Goal: Transaction & Acquisition: Purchase product/service

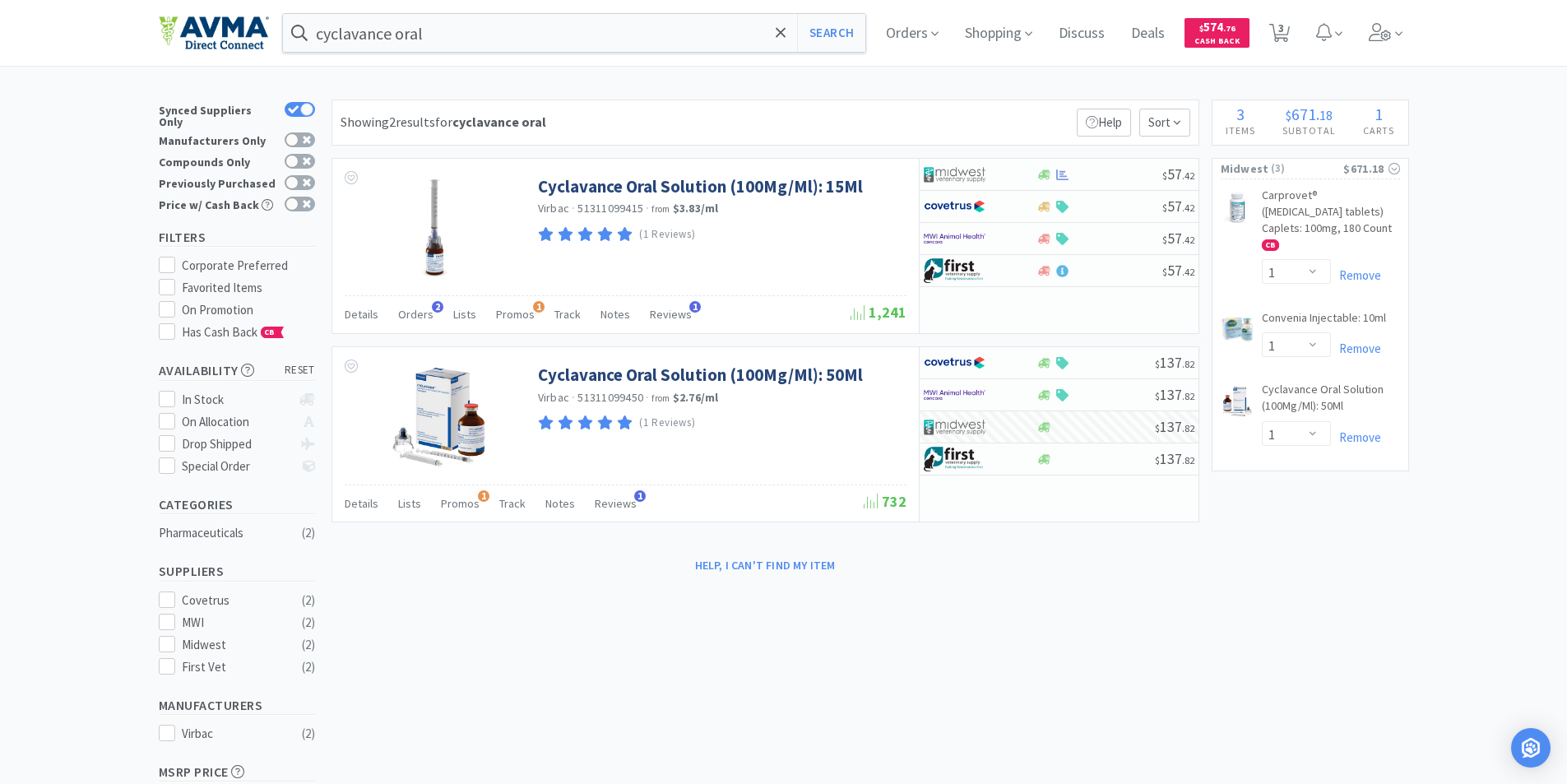
select select "1"
click at [907, 27] on span "Orders" at bounding box center [912, 33] width 66 height 66
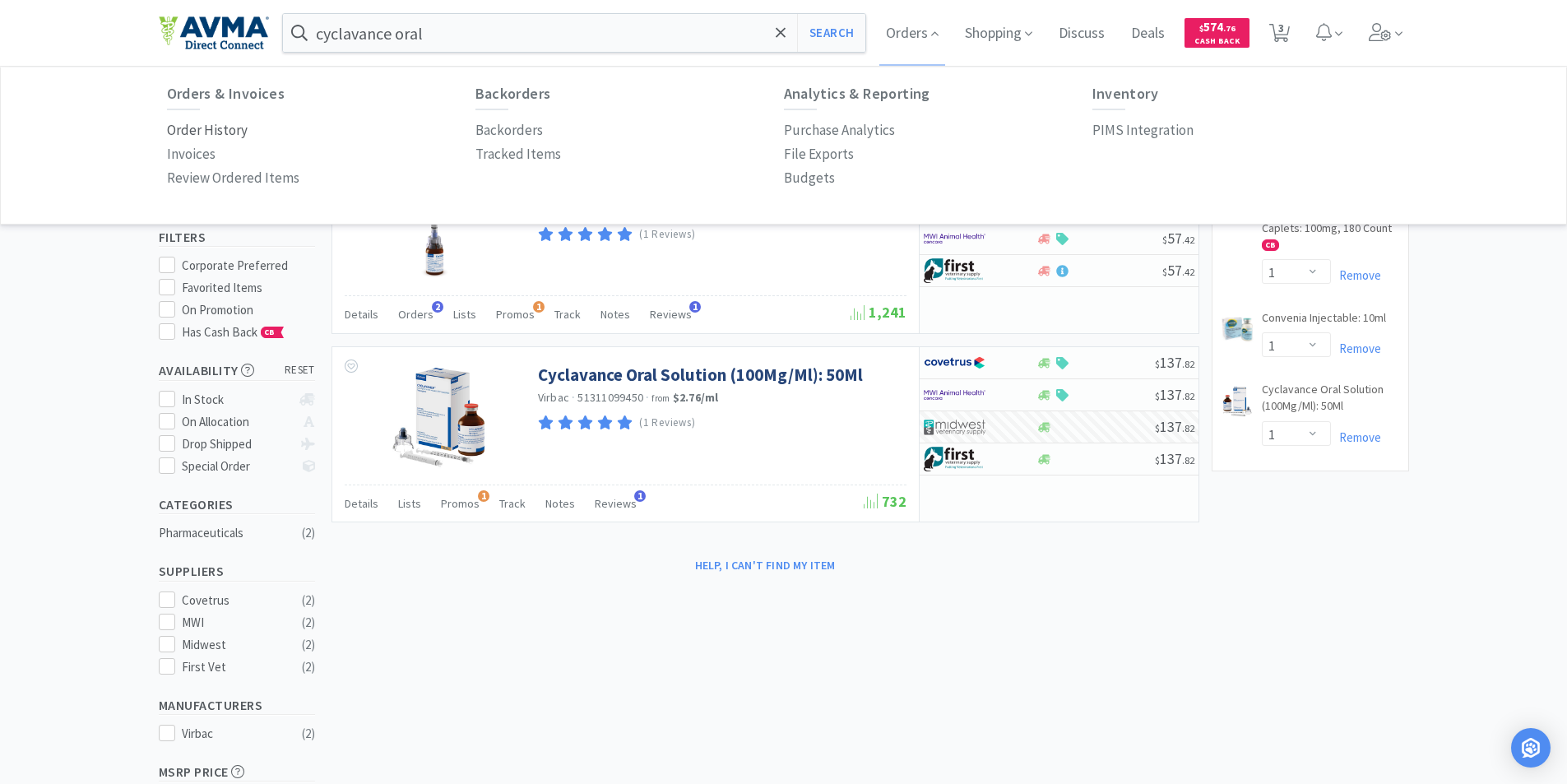
click at [197, 132] on p "Order History" at bounding box center [208, 130] width 80 height 22
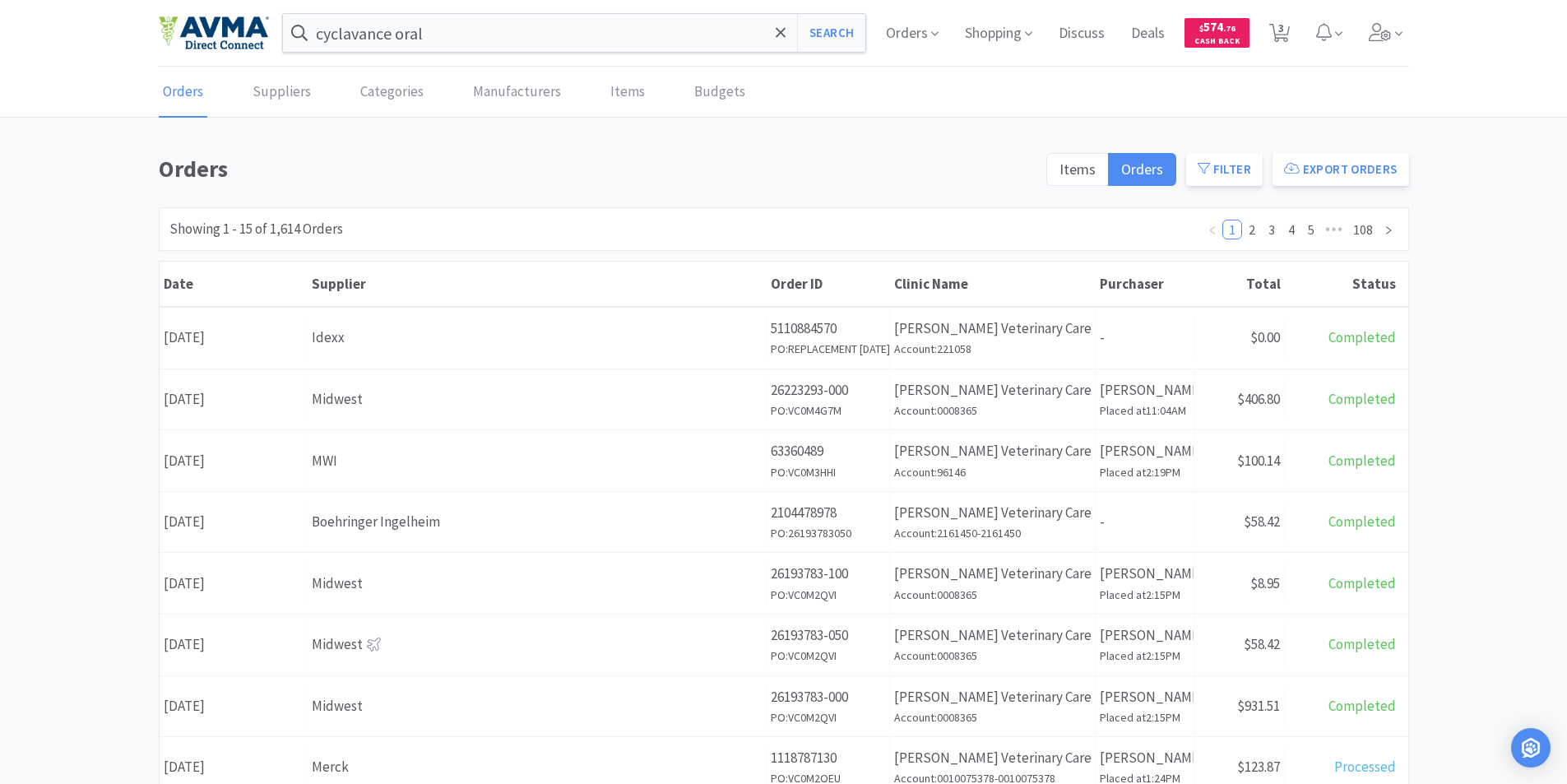
click at [203, 337] on div "Date [DATE]" at bounding box center [234, 337] width 148 height 42
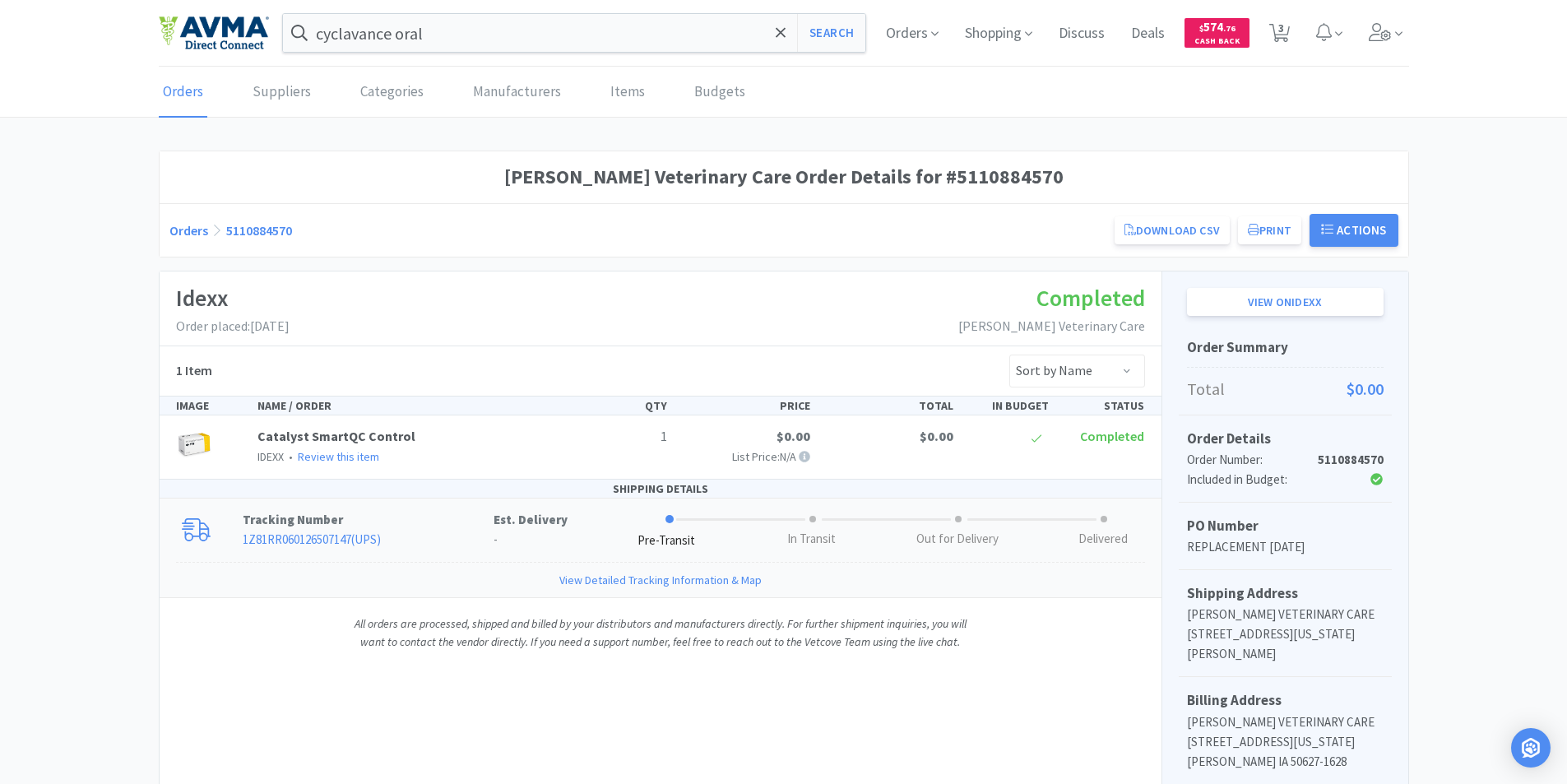
click at [292, 535] on link "1Z81RR060126507147 ( UPS )" at bounding box center [311, 538] width 138 height 16
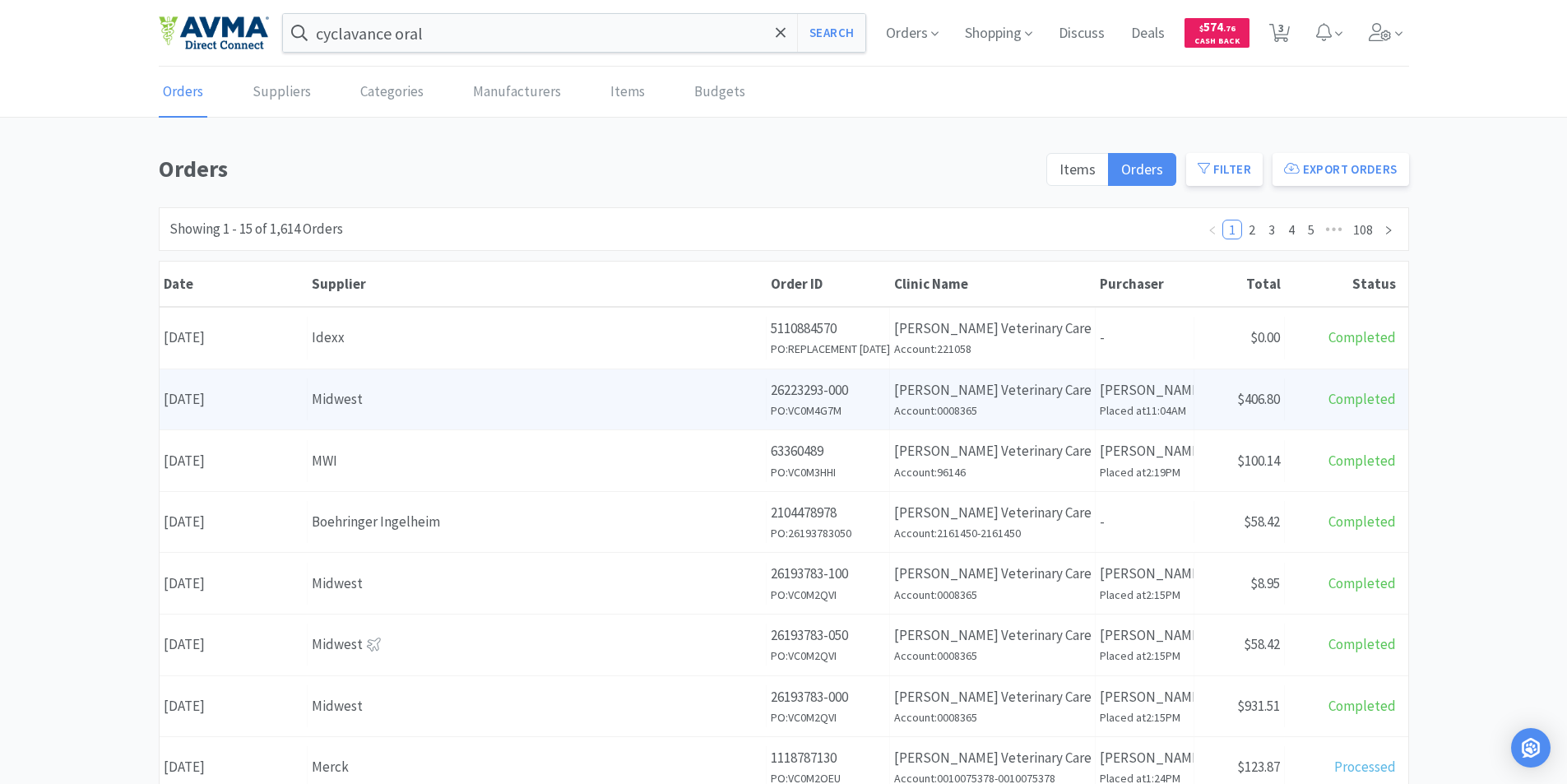
click at [221, 399] on div "Date [DATE]" at bounding box center [234, 399] width 148 height 42
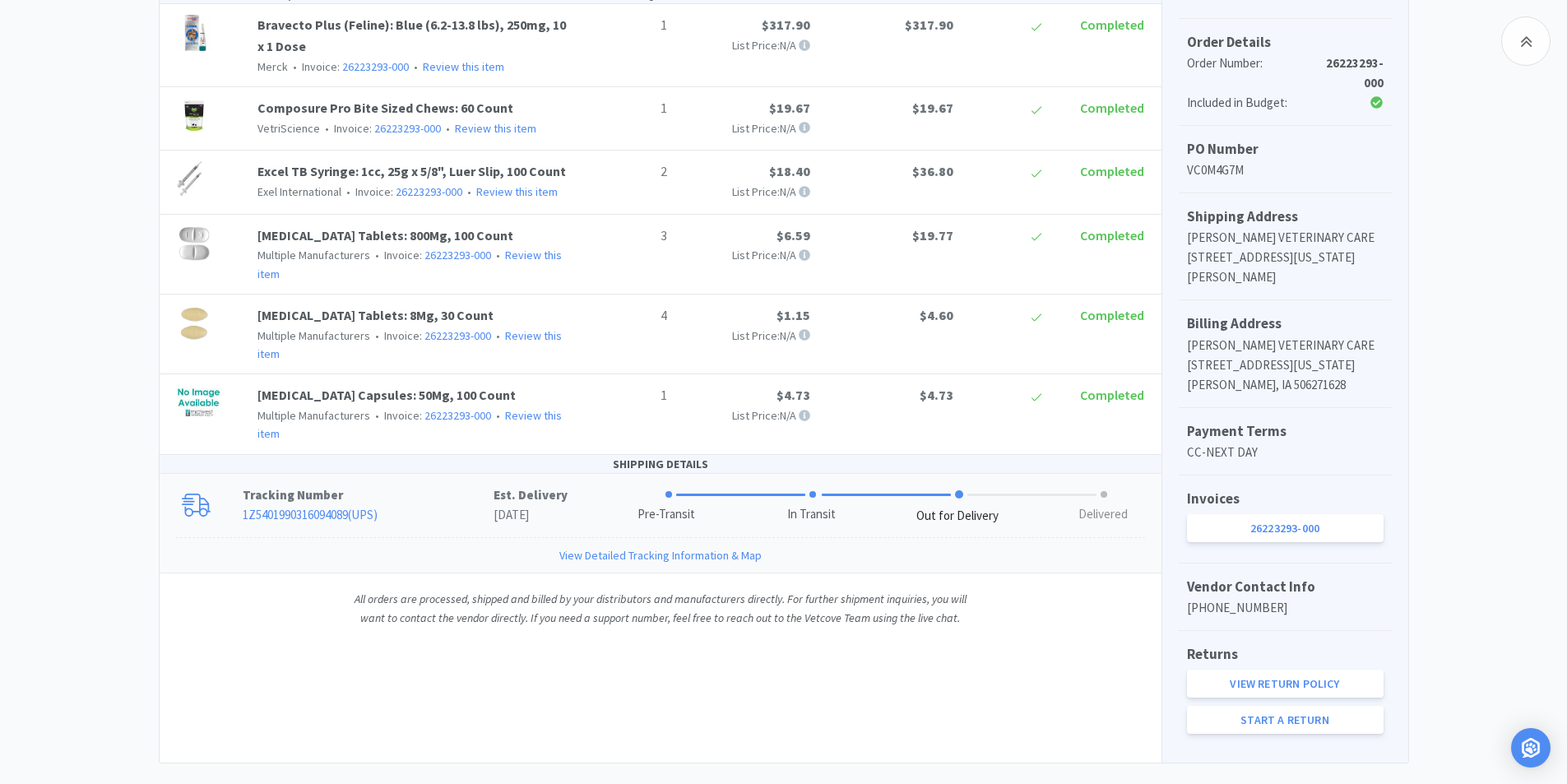
scroll to position [440, 0]
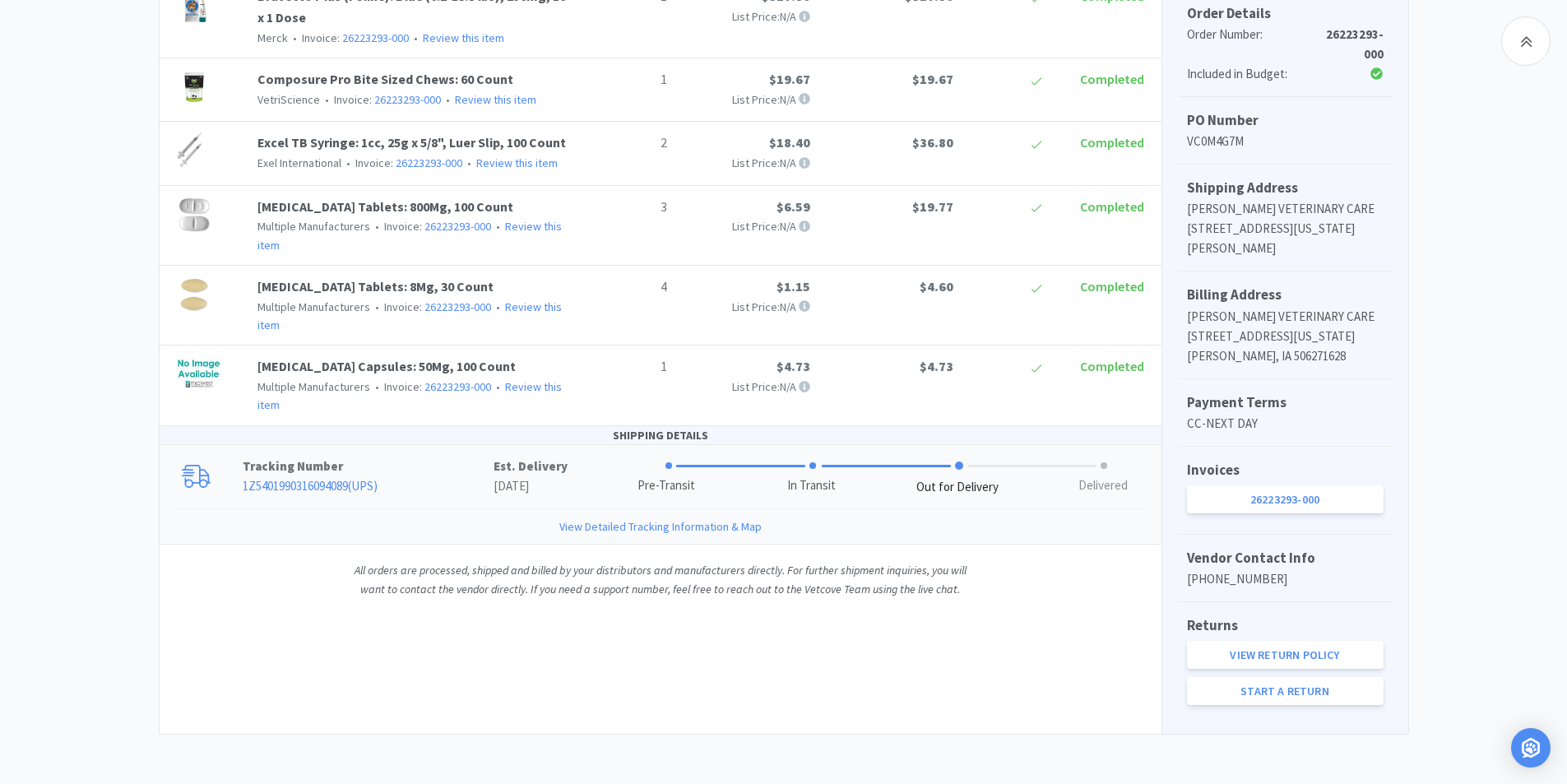
click at [273, 481] on link "1Z5401990316094089 ( UPS )" at bounding box center [310, 485] width 135 height 16
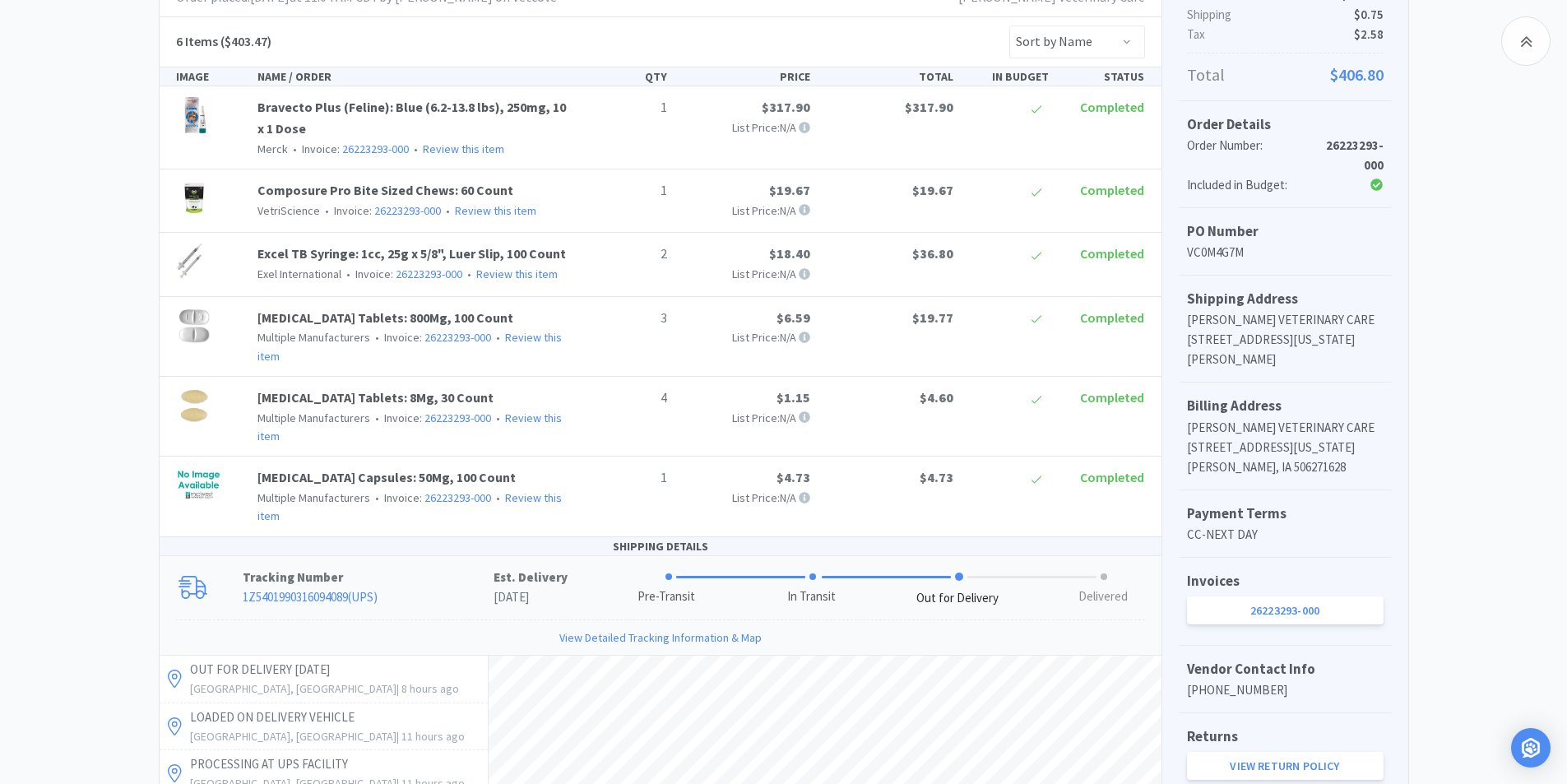
scroll to position [0, 0]
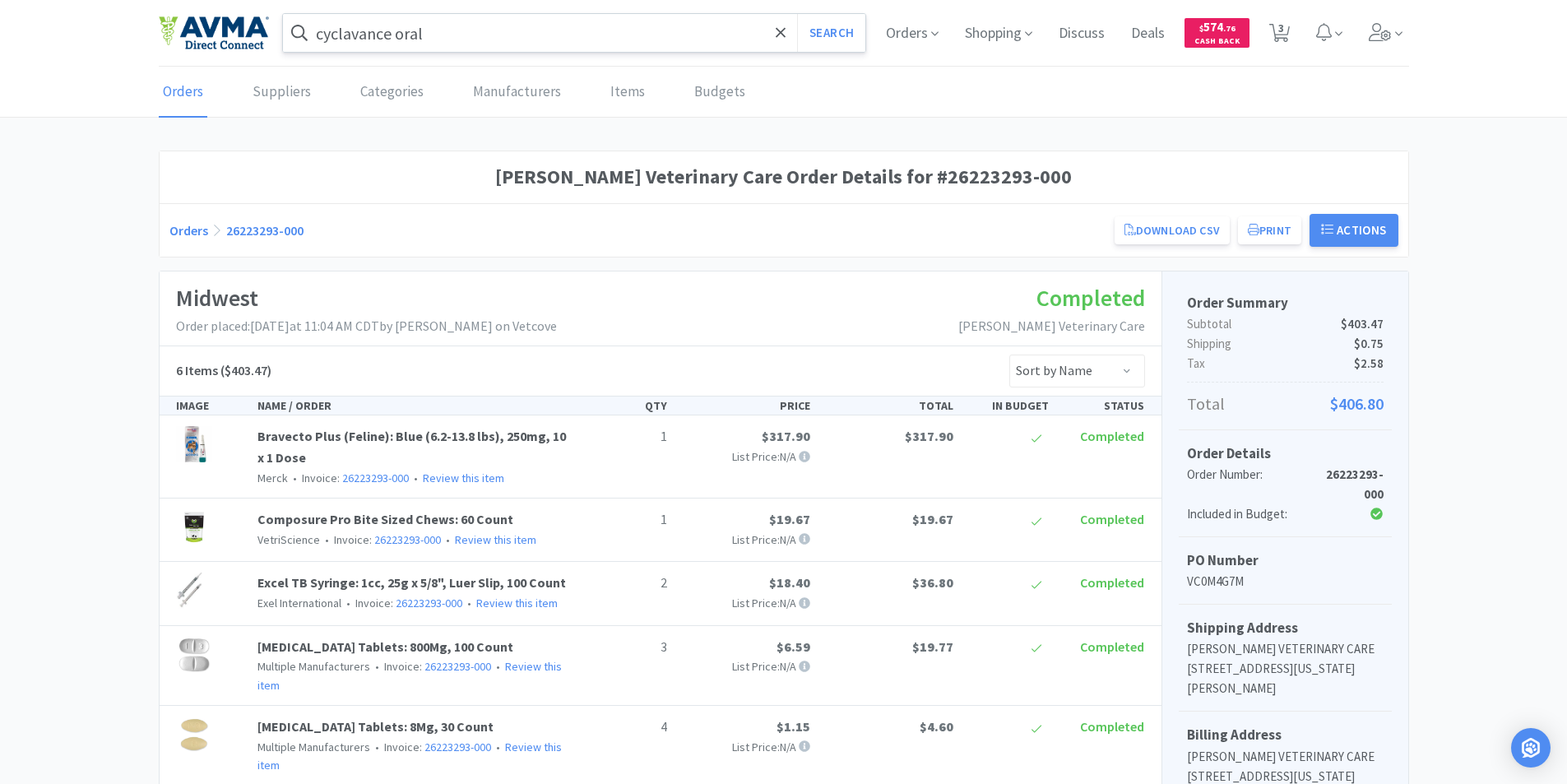
click at [481, 27] on input "cyclavance oral" at bounding box center [575, 32] width 583 height 37
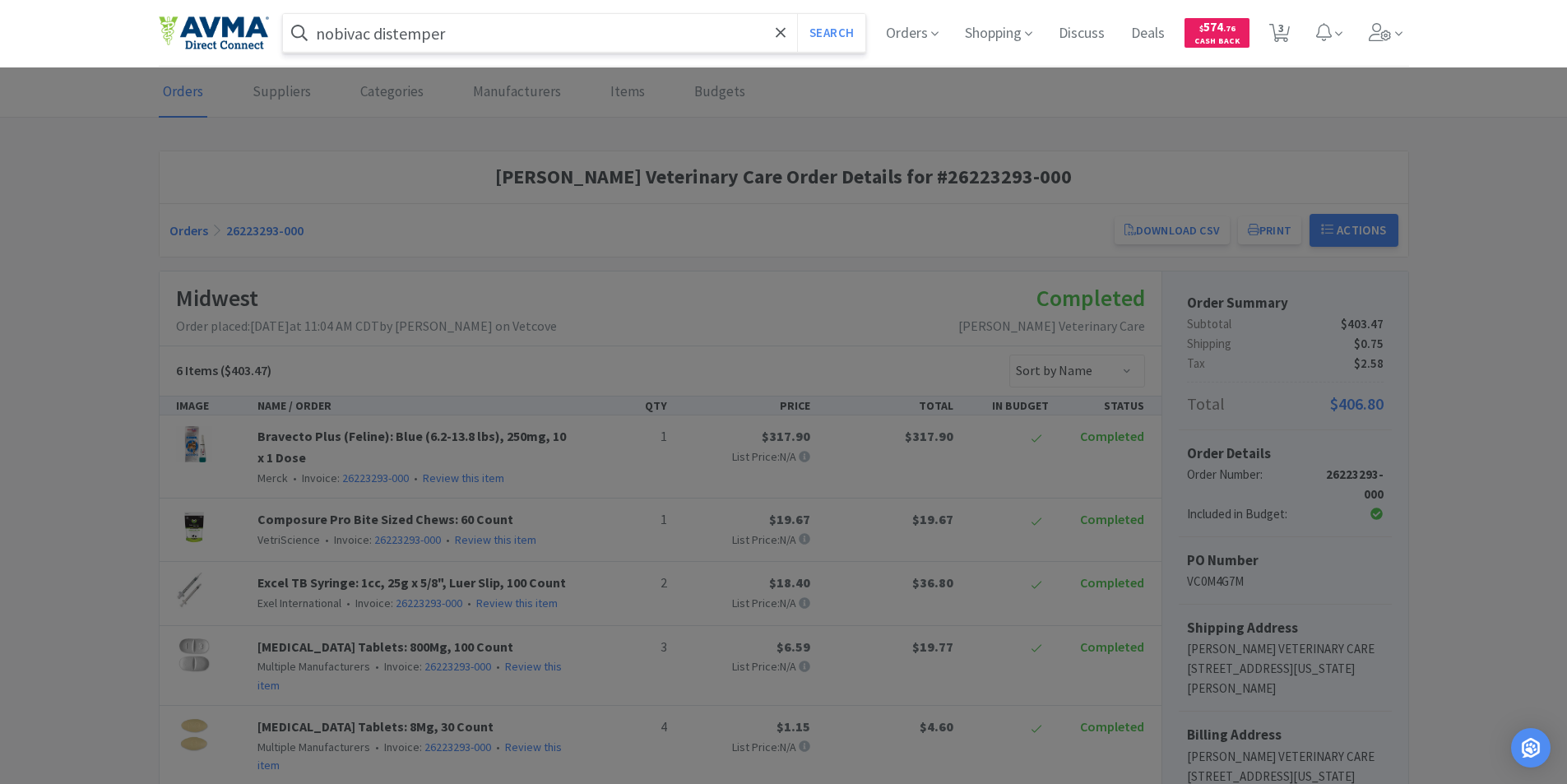
type input "nobivac distemper"
click at [797, 14] on button "Search" at bounding box center [831, 32] width 69 height 37
select select "1"
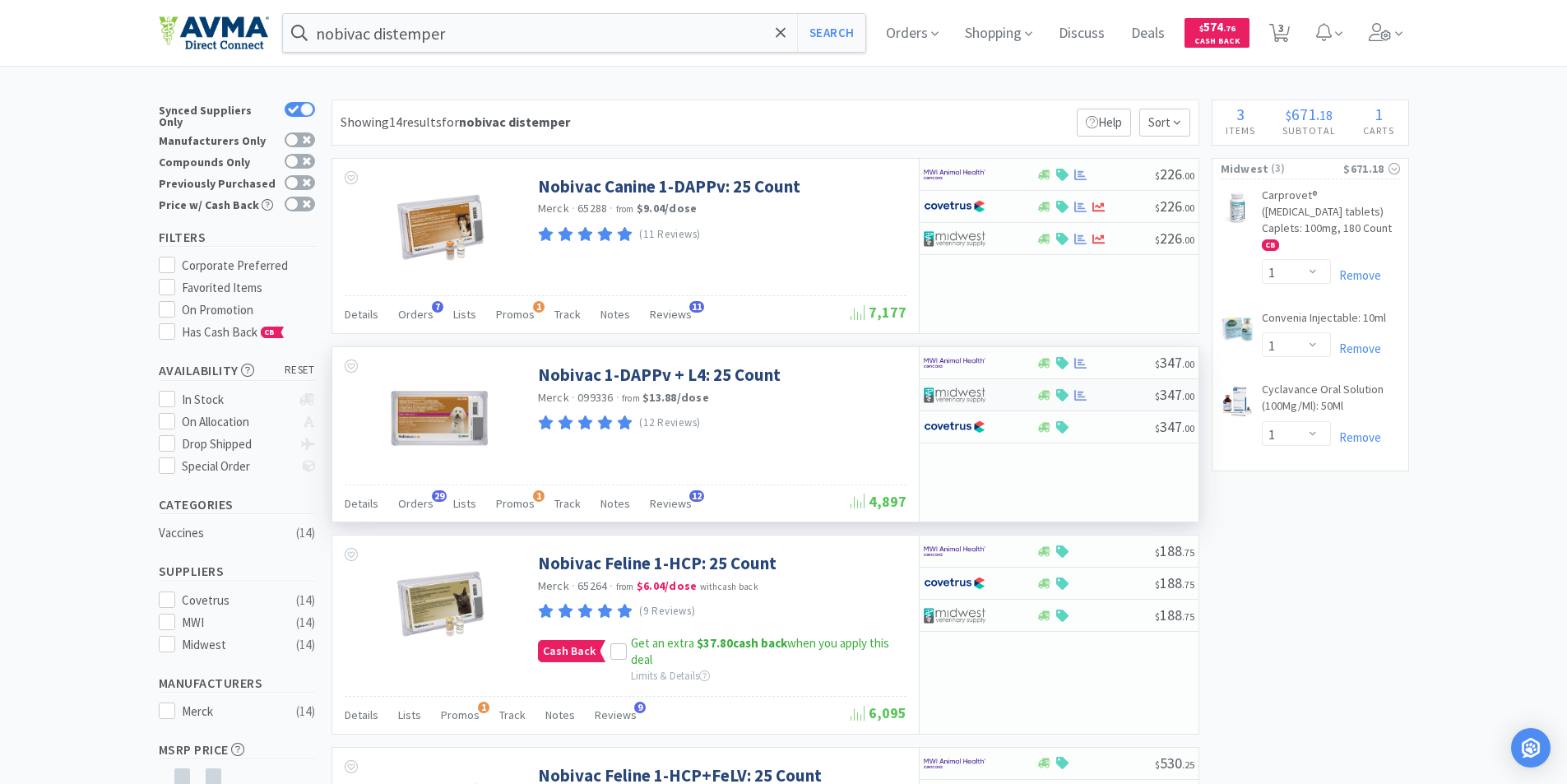
click at [949, 390] on img at bounding box center [954, 394] width 61 height 25
select select "1"
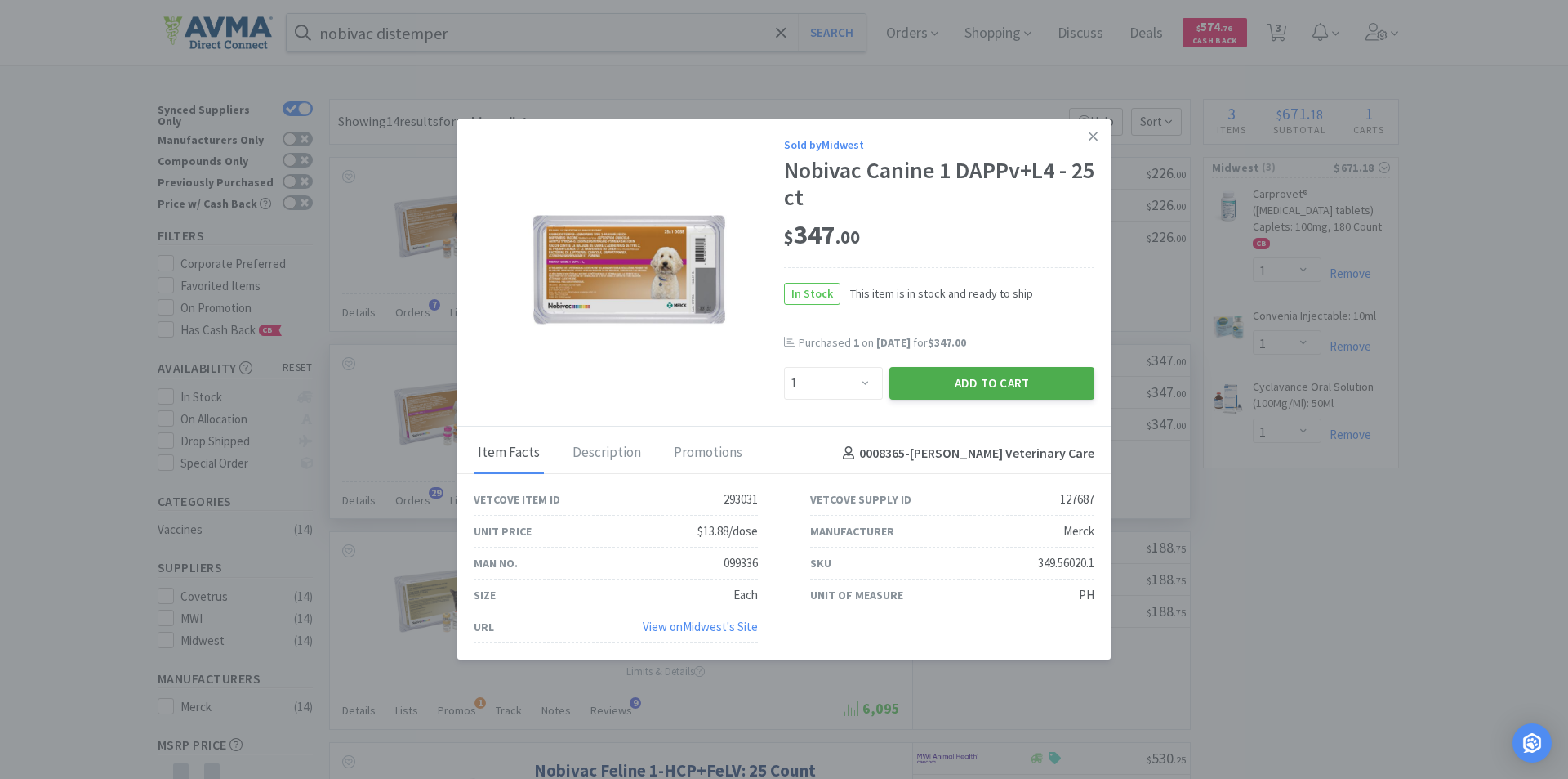
click at [981, 383] on button "Add to Cart" at bounding box center [992, 383] width 205 height 33
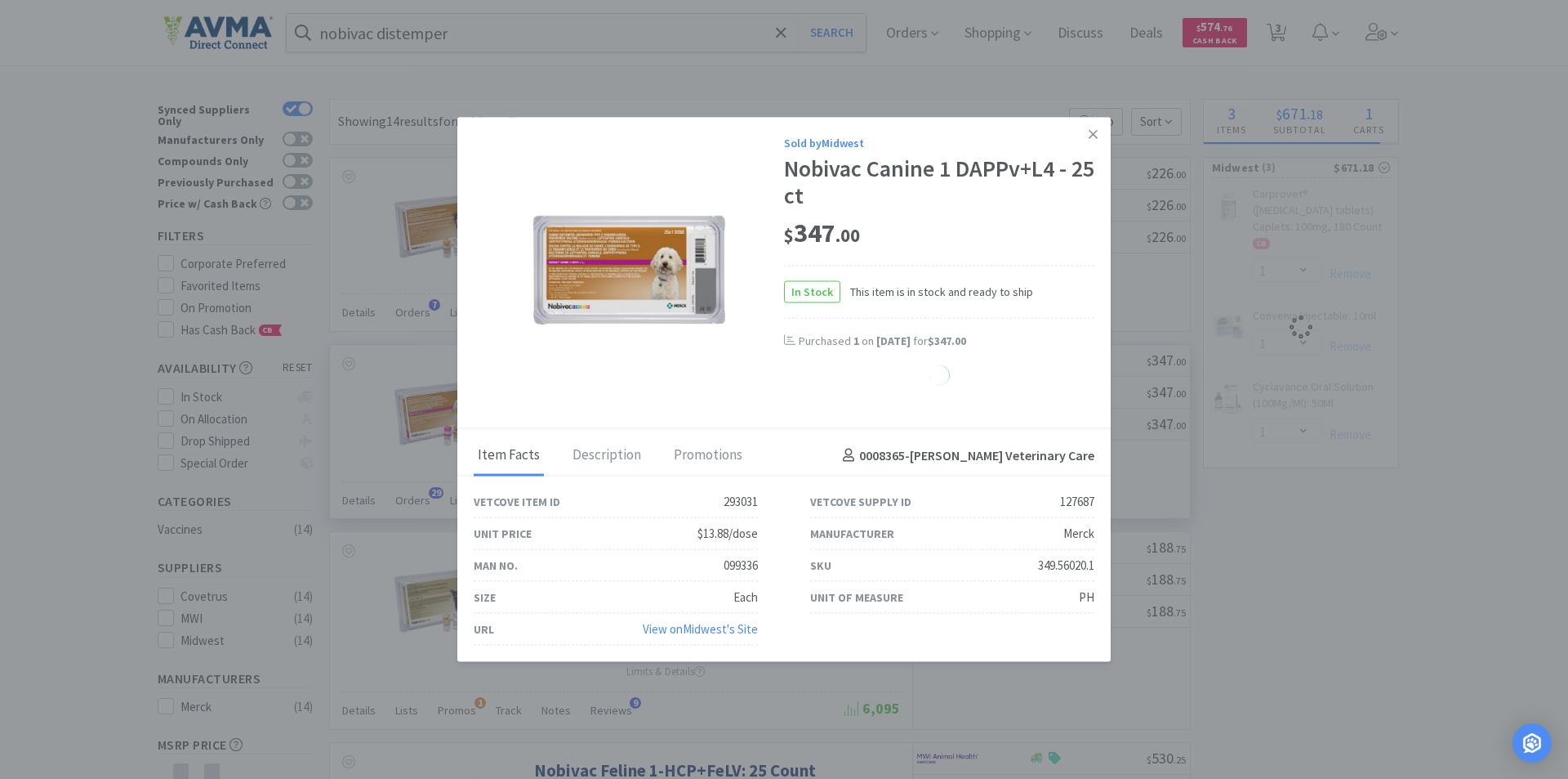
select select "1"
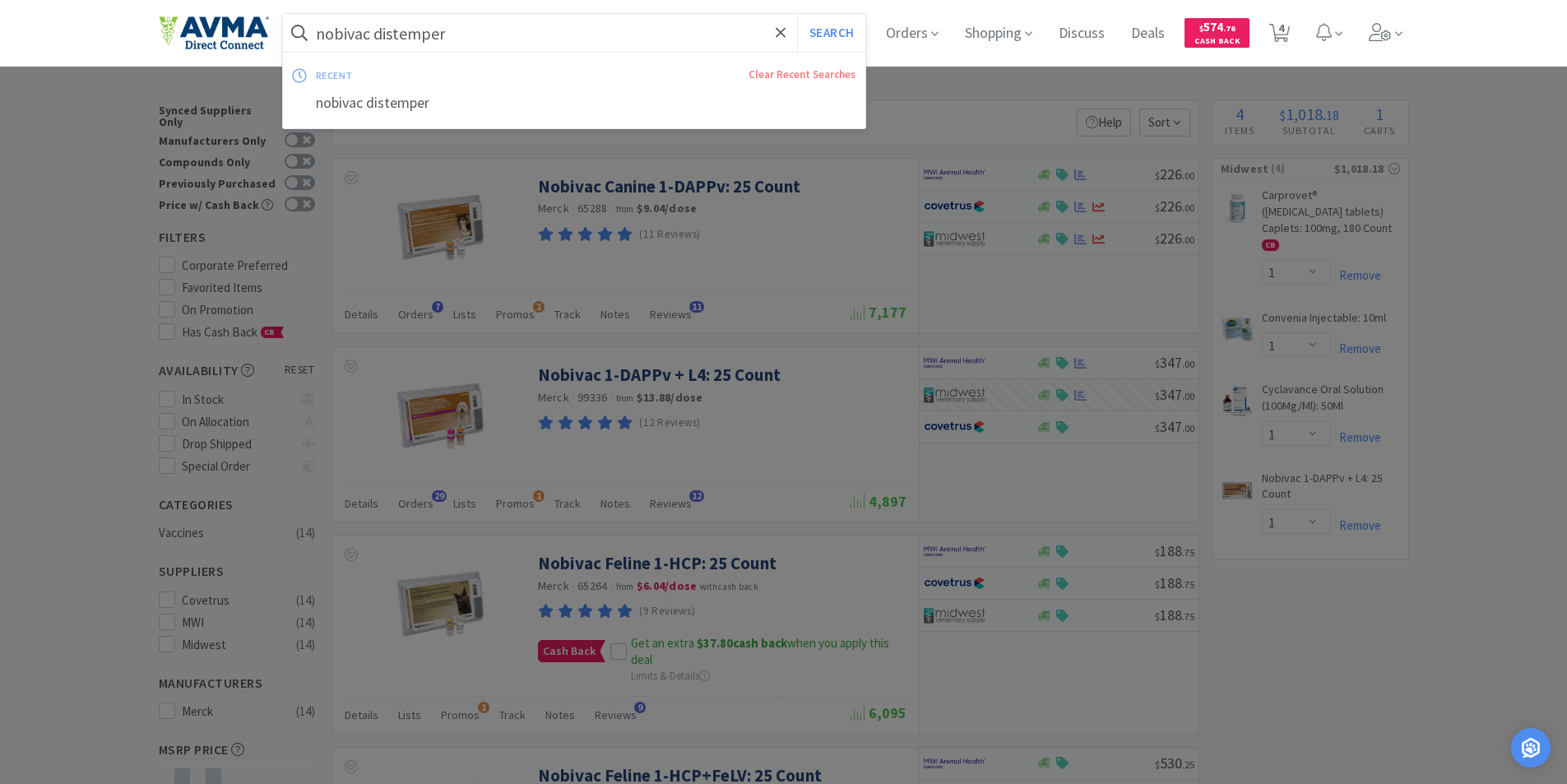
click at [462, 31] on input "nobivac distemper" at bounding box center [575, 32] width 583 height 37
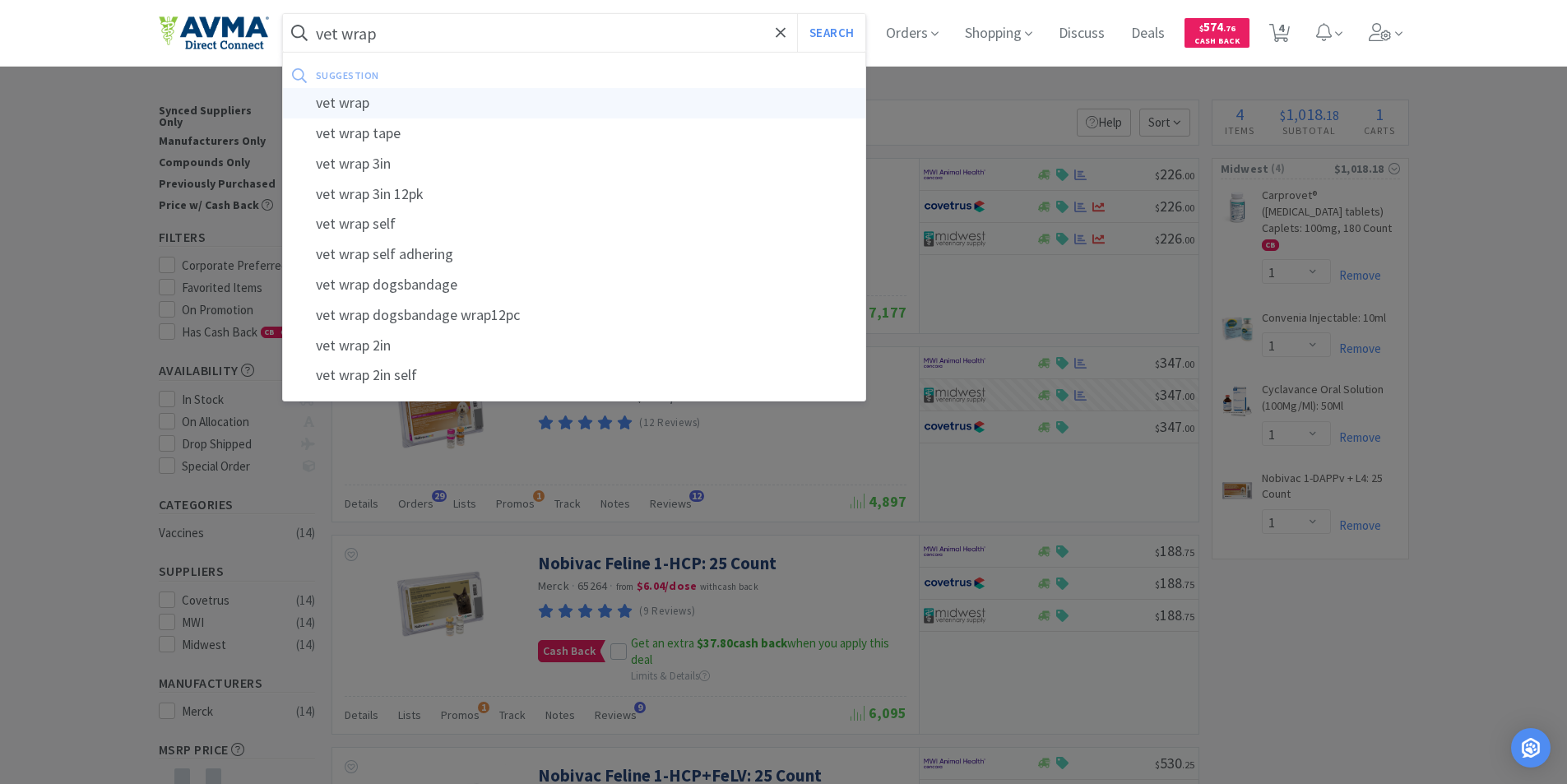
type input "vet wrap"
click at [353, 101] on div "vet wrap" at bounding box center [575, 102] width 583 height 30
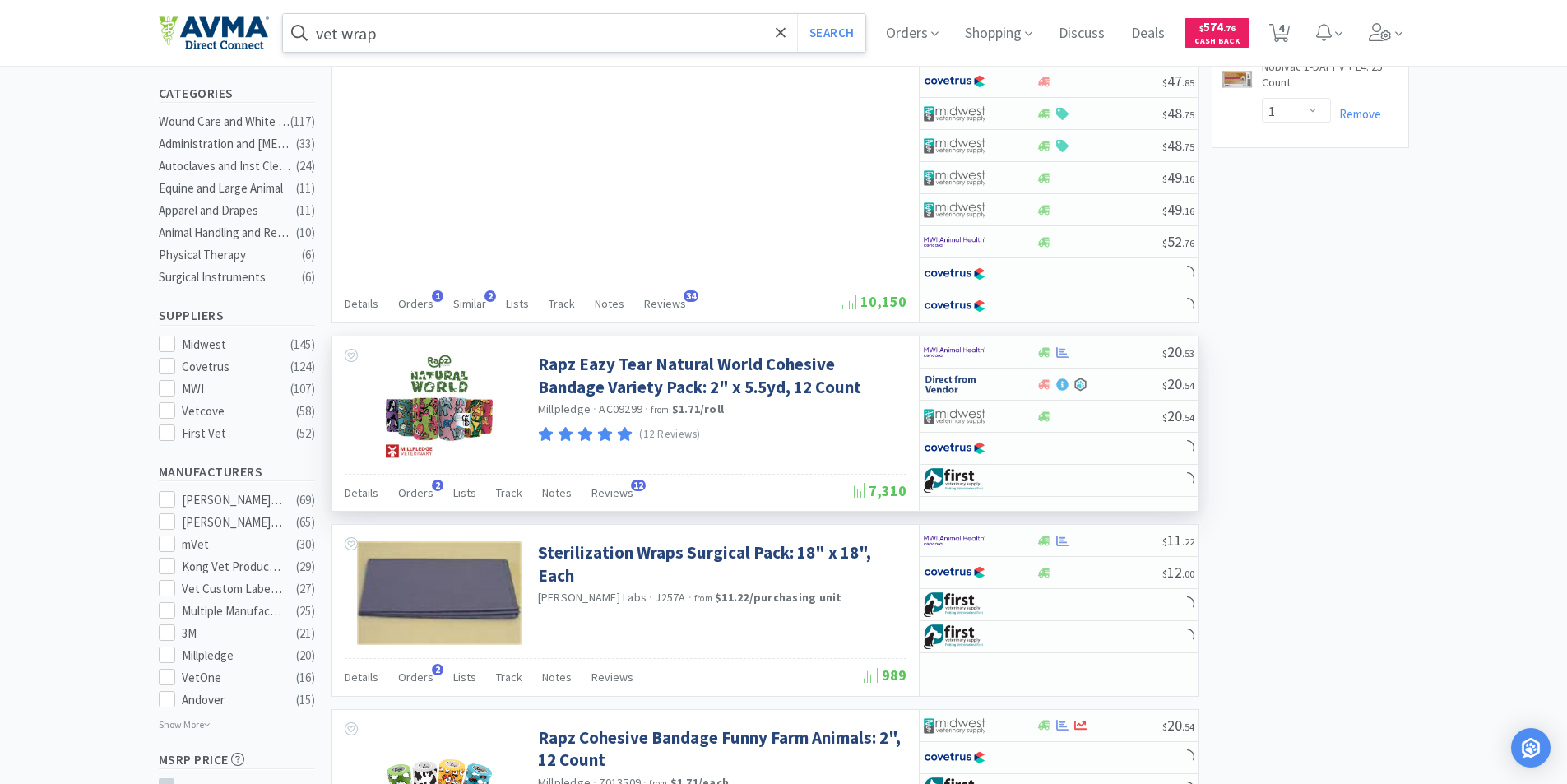
scroll to position [822, 0]
